Goal: Use online tool/utility: Use online tool/utility

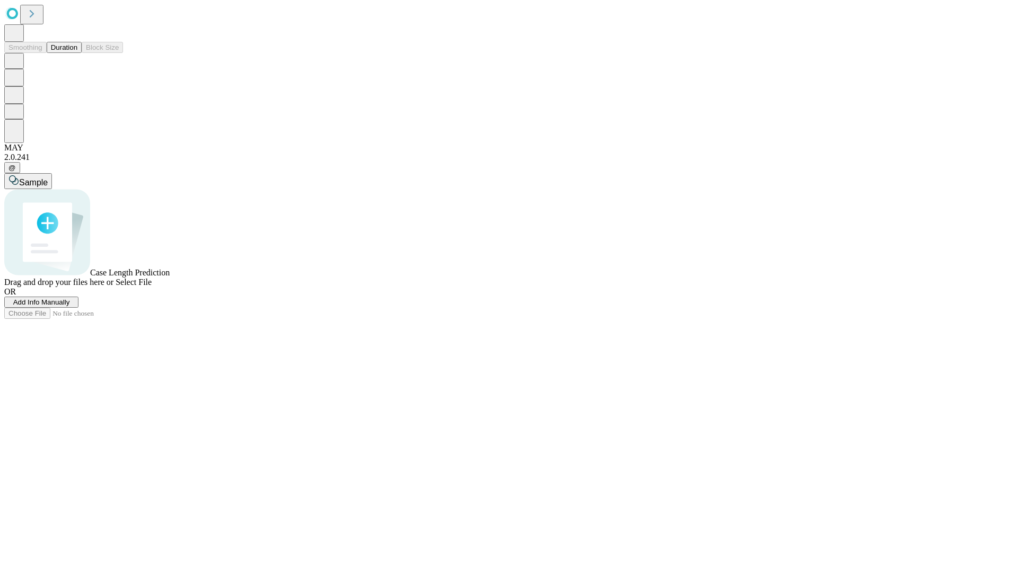
click at [152, 287] on span "Select File" at bounding box center [134, 282] width 36 height 9
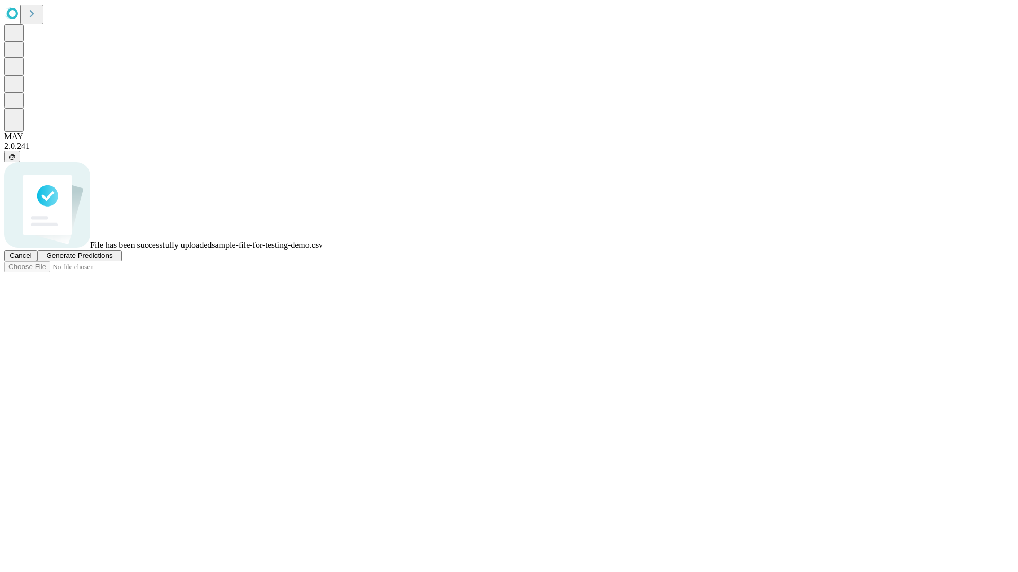
click at [112, 260] on span "Generate Predictions" at bounding box center [79, 256] width 66 height 8
